Goal: Obtain resource: Download file/media

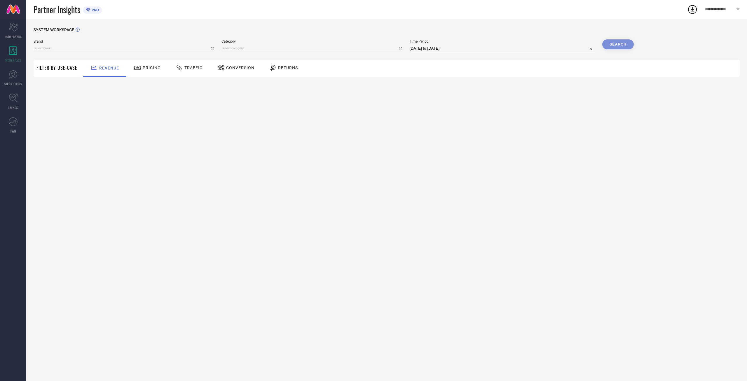
type input "AVANT"
type input "All"
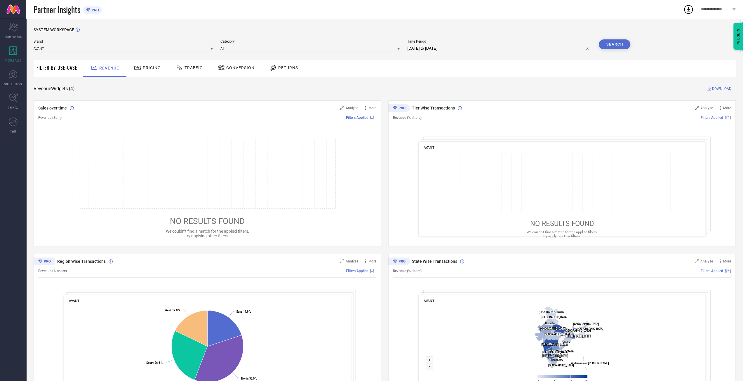
click at [187, 66] on span "Traffic" at bounding box center [194, 67] width 18 height 5
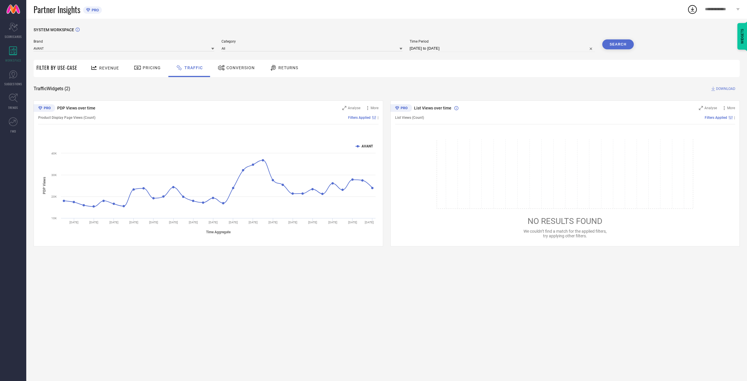
select select "8"
select select "2025"
select select "9"
select select "2025"
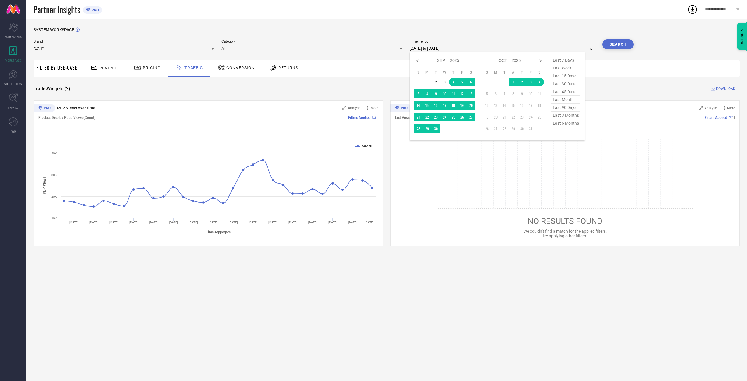
click at [488, 47] on input "[DATE] to [DATE]" at bounding box center [502, 48] width 185 height 7
click at [425, 83] on td "1" at bounding box center [427, 82] width 9 height 9
click at [442, 134] on table "S M T W T F S 1 2 3 4 5 6 7 8 9 10 11 12 13 14 15 16 17 18 19 20 21 22 23 24 25…" at bounding box center [444, 101] width 61 height 69
type input "[DATE] to [DATE]"
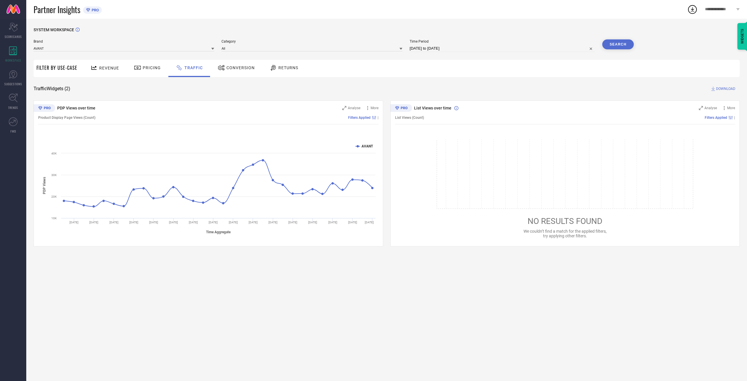
click at [626, 44] on button "Search" at bounding box center [619, 44] width 32 height 10
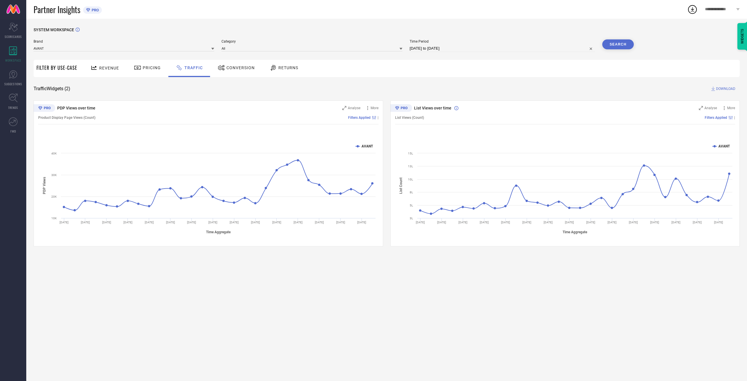
click at [728, 89] on span "DOWNLOAD" at bounding box center [726, 89] width 19 height 6
click at [120, 47] on input at bounding box center [124, 48] width 181 height 6
click at [102, 69] on div "CULT" at bounding box center [124, 67] width 181 height 10
click at [292, 53] on div "Brand CULT Category Time Period 01-09-2025 to 30-09-2025 Search" at bounding box center [334, 48] width 601 height 18
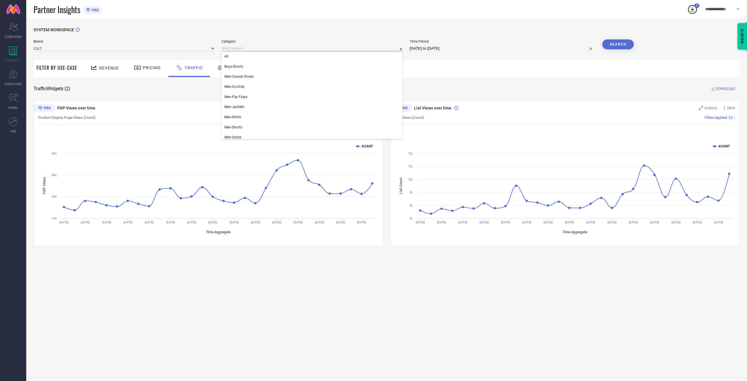
drag, startPoint x: 292, startPoint y: 51, endPoint x: 292, endPoint y: 55, distance: 3.8
click at [292, 51] on input at bounding box center [312, 48] width 181 height 6
click at [292, 56] on div "All" at bounding box center [312, 56] width 181 height 10
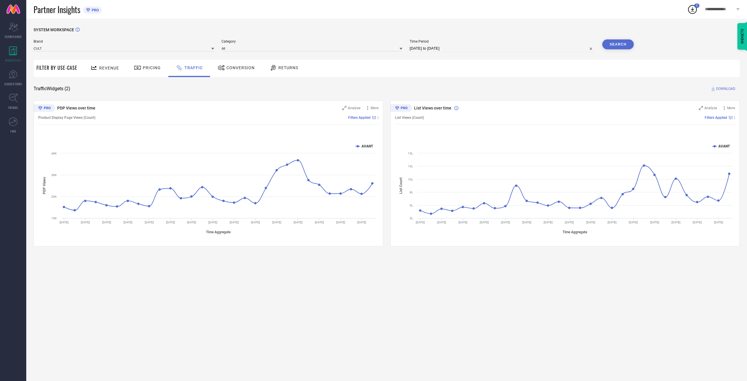
click at [625, 42] on button "Search" at bounding box center [619, 44] width 32 height 10
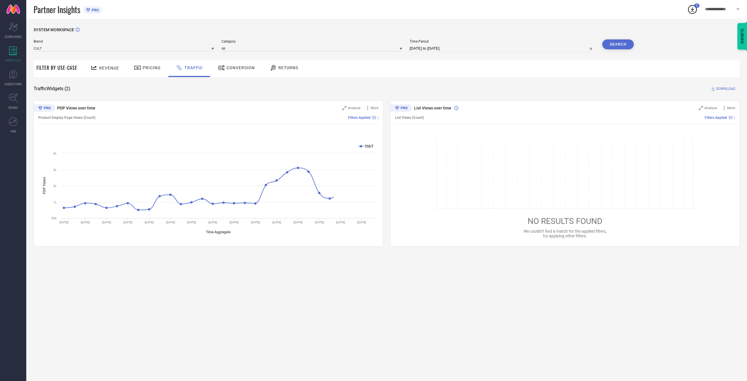
click at [724, 88] on span "DOWNLOAD" at bounding box center [726, 89] width 19 height 6
